Goal: Find specific page/section: Find specific page/section

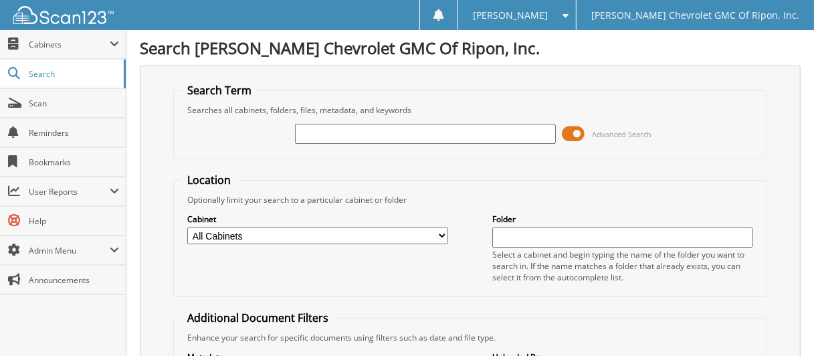
click at [368, 134] on input "text" at bounding box center [425, 134] width 260 height 20
type input "9004275"
click at [575, 132] on span at bounding box center [574, 134] width 23 height 20
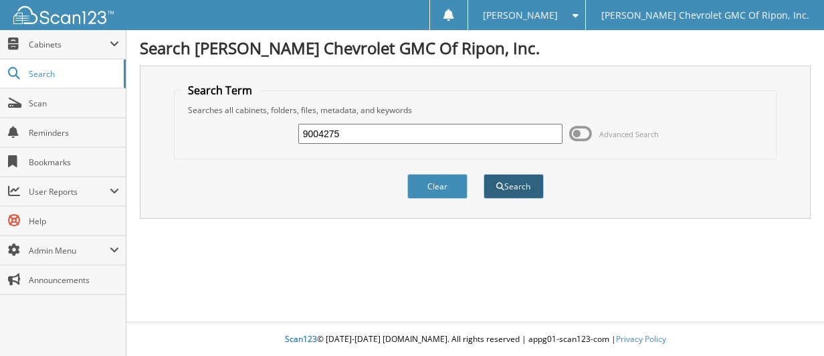
click at [529, 185] on button "Search" at bounding box center [514, 186] width 60 height 25
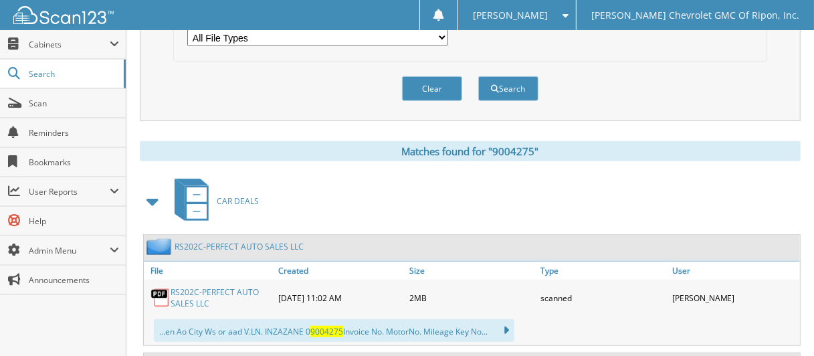
scroll to position [602, 0]
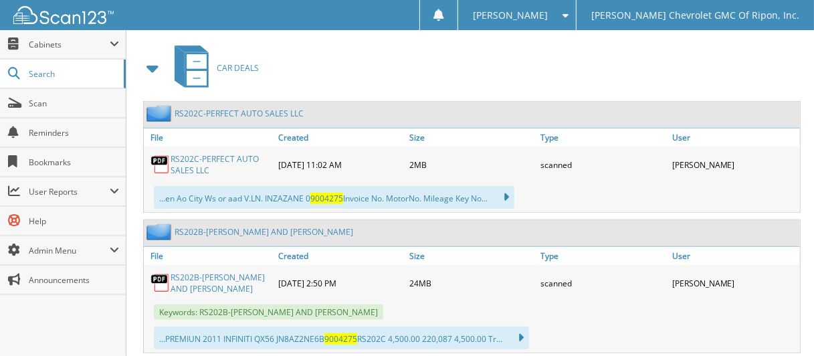
click at [218, 272] on link "RS202B-[PERSON_NAME] AND [PERSON_NAME]" at bounding box center [221, 283] width 101 height 23
click at [234, 153] on link "RS202C-PERFECT AUTO SALES LLC" at bounding box center [221, 164] width 101 height 23
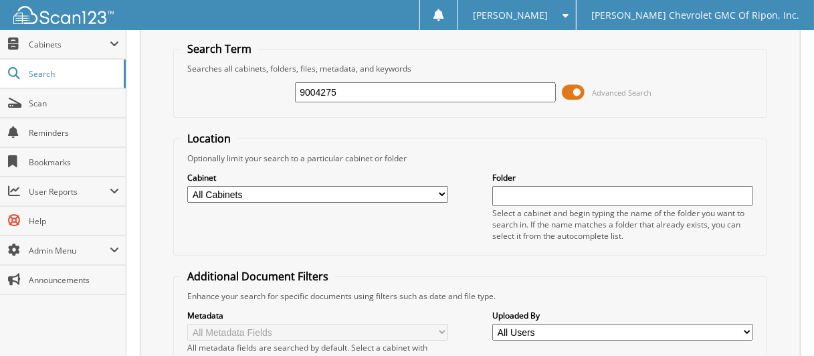
scroll to position [0, 0]
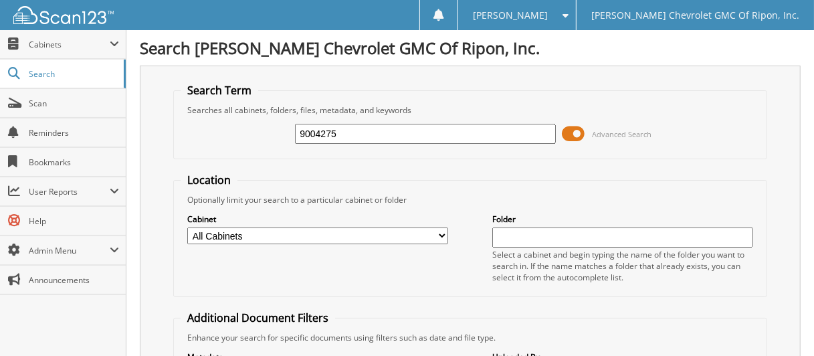
drag, startPoint x: 377, startPoint y: 140, endPoint x: 208, endPoint y: 140, distance: 168.6
click at [208, 140] on div "9004275 Advanced Search" at bounding box center [470, 134] width 579 height 36
type input "PERFECT AUTO SALES"
click at [572, 130] on span at bounding box center [574, 134] width 23 height 20
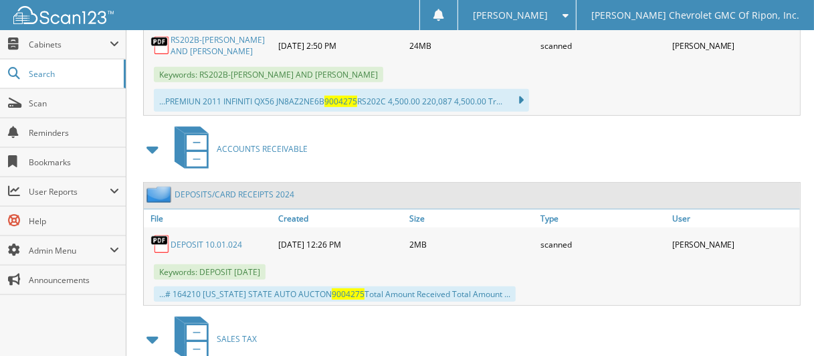
scroll to position [609, 0]
